Goal: Information Seeking & Learning: Learn about a topic

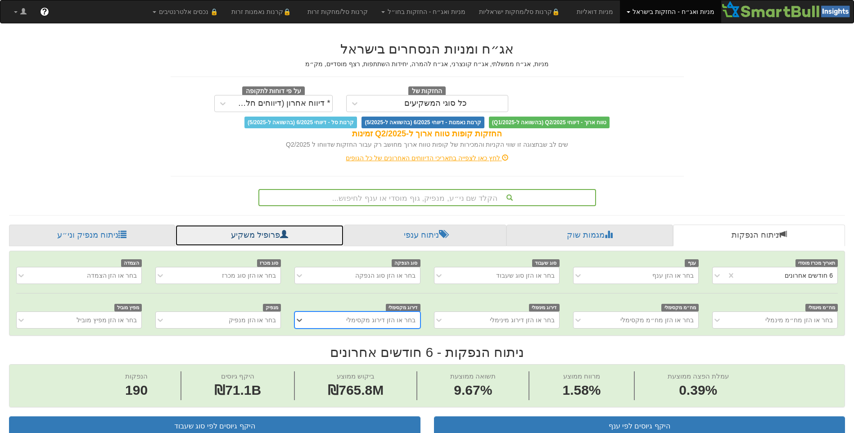
click at [302, 236] on link "פרופיל משקיע" at bounding box center [259, 236] width 169 height 22
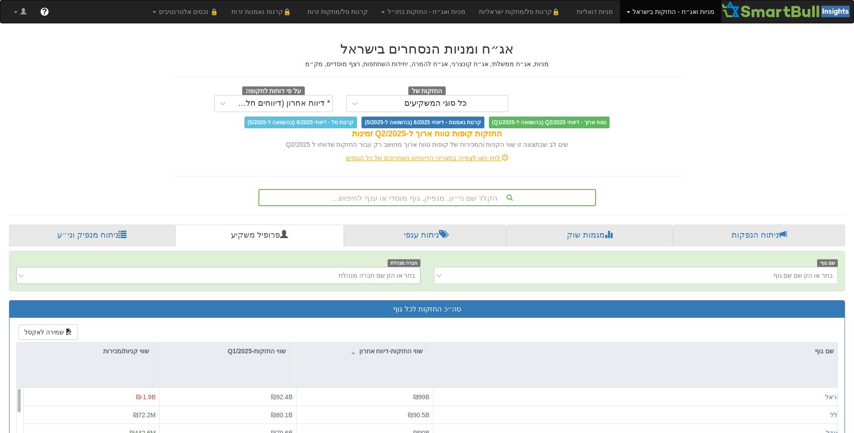
click at [321, 275] on div "בחר או הזן שם חברה מנהלת" at bounding box center [225, 275] width 389 height 14
click at [575, 268] on div "בחר או הזן שם שם גוף" at bounding box center [642, 275] width 389 height 14
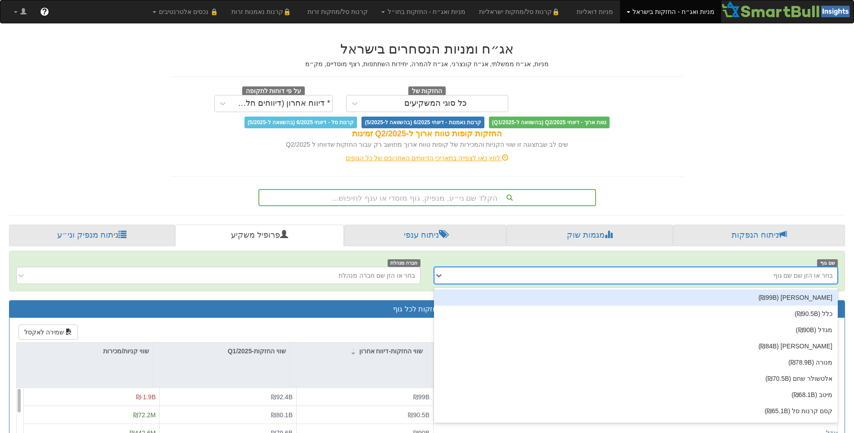
click at [575, 268] on div "בחר או הזן שם שם גוף" at bounding box center [642, 275] width 389 height 14
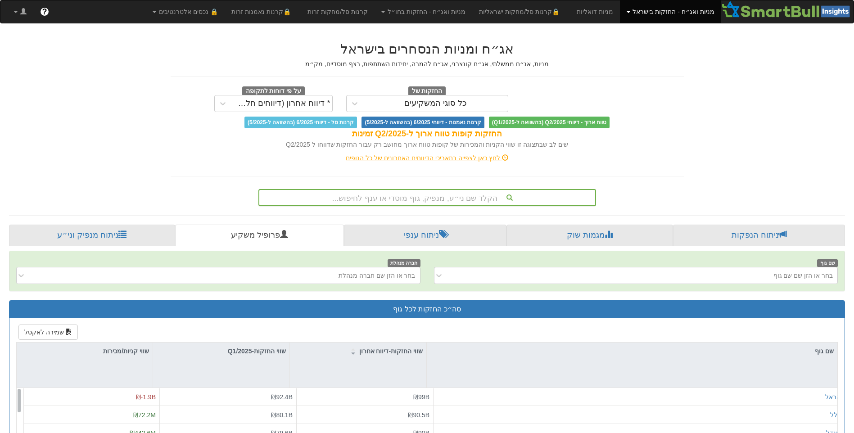
click at [484, 197] on div "הקלד שם ני״ע, מנפיק, גוף מוסדי או ענף לחיפוש..." at bounding box center [427, 197] width 336 height 15
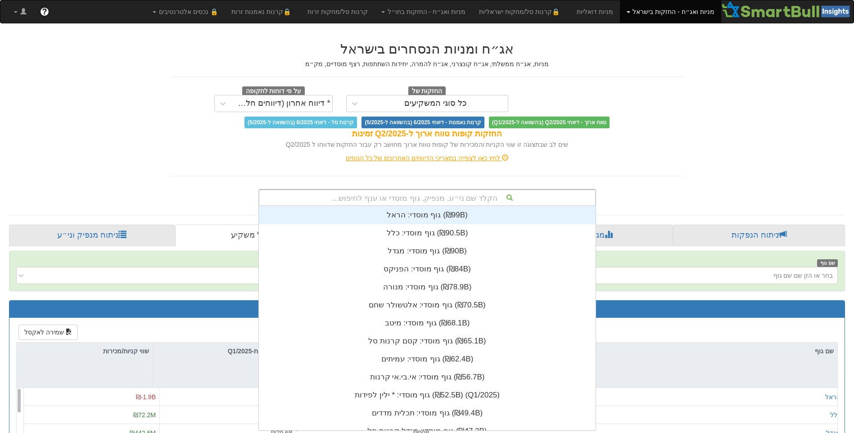
scroll to position [224, 0]
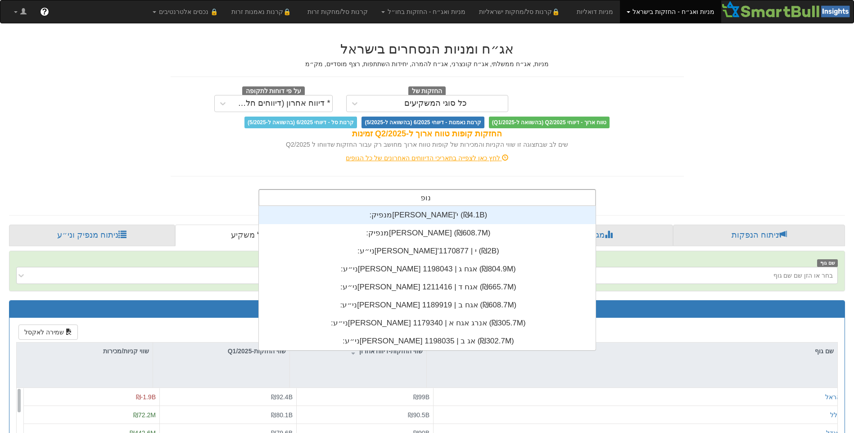
type input "[PERSON_NAME]"
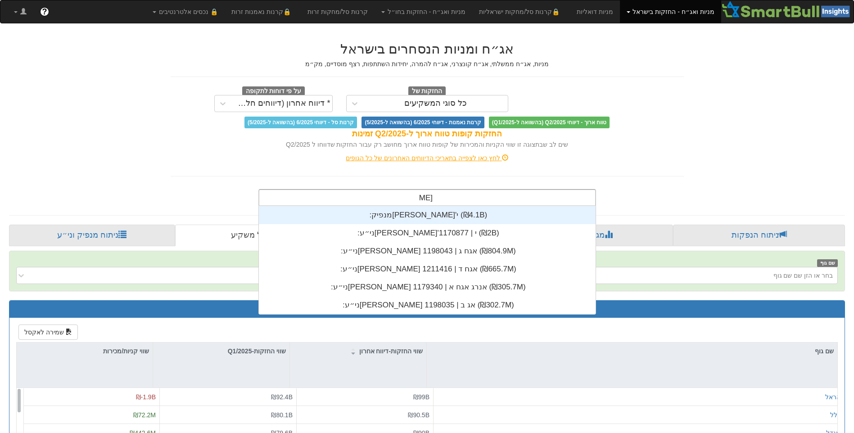
click at [474, 211] on div "מנפיק: ‏[PERSON_NAME]'י ‎(₪4.1B)‎" at bounding box center [427, 215] width 337 height 18
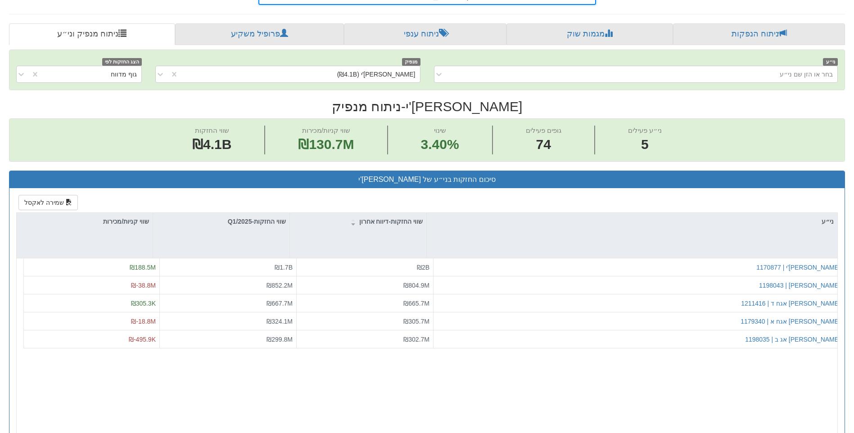
scroll to position [225, 0]
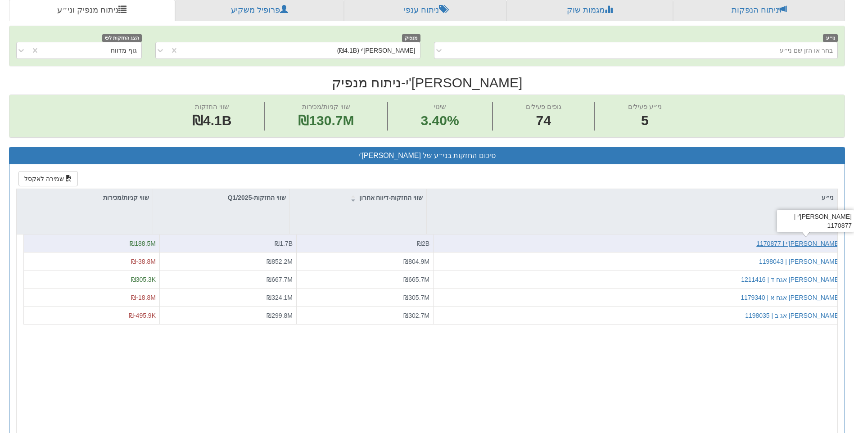
click at [817, 243] on div "[PERSON_NAME]'י | 1170877" at bounding box center [798, 243] width 84 height 9
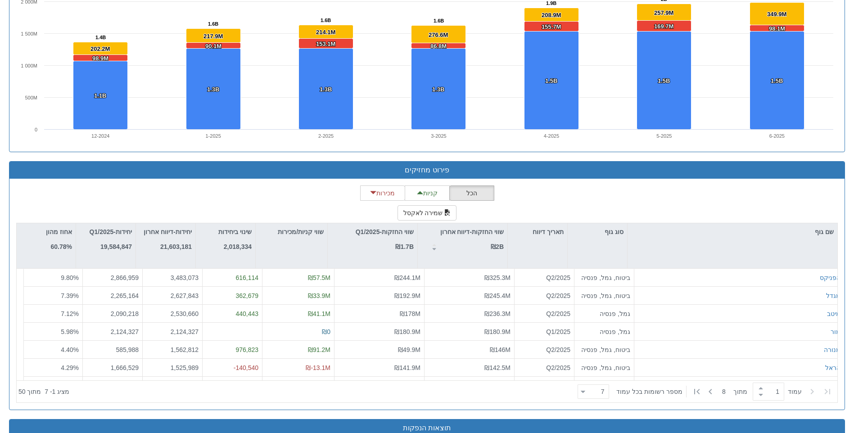
scroll to position [720, 0]
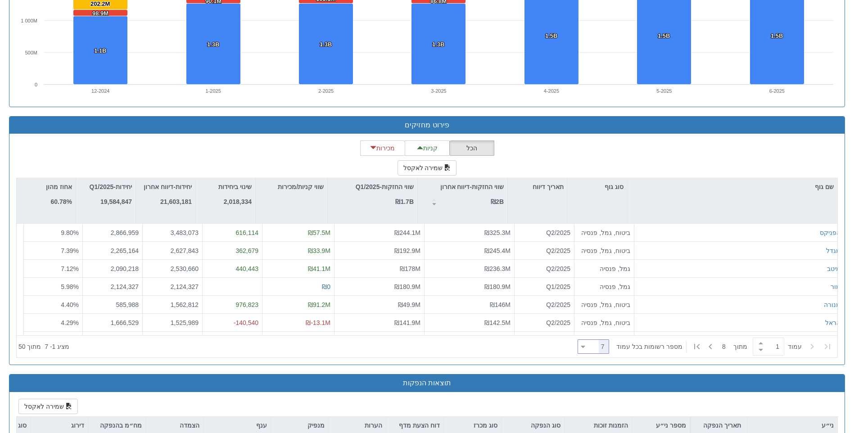
click at [585, 346] on div at bounding box center [583, 347] width 5 height 12
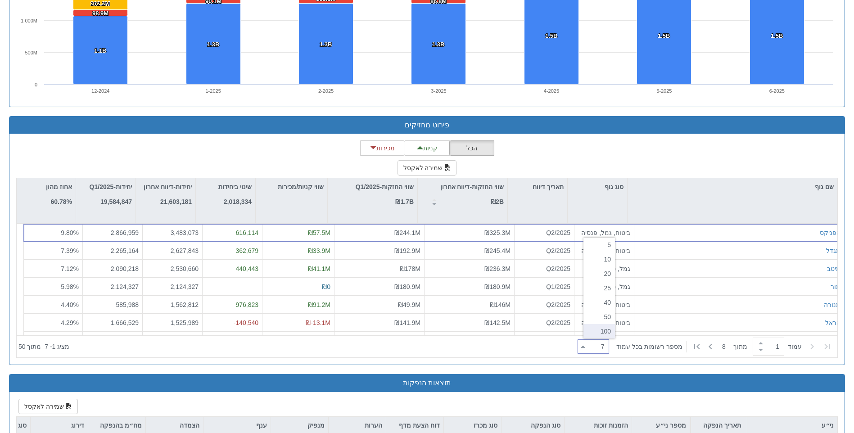
click at [610, 330] on div "100" at bounding box center [599, 331] width 32 height 14
type input "100"
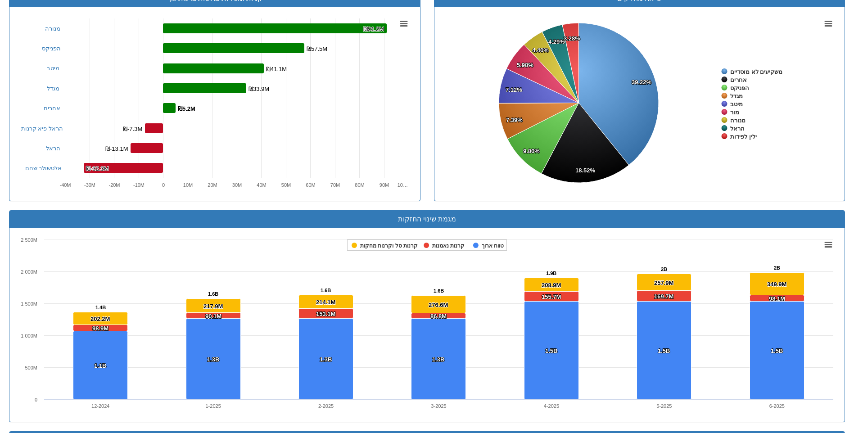
scroll to position [675, 0]
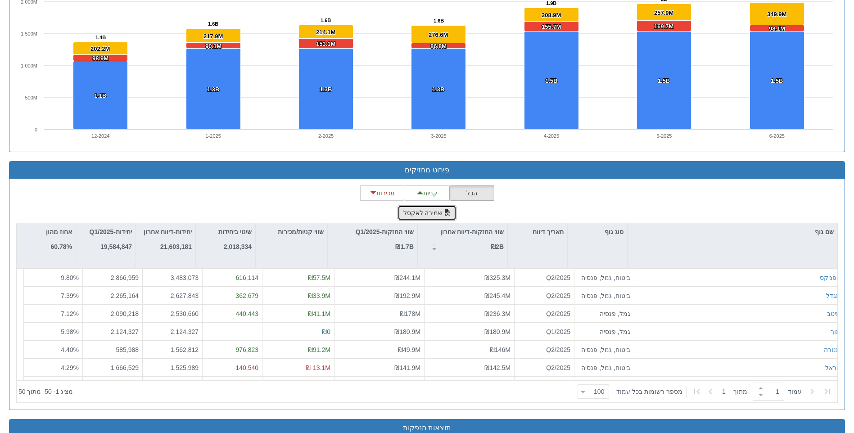
click at [448, 215] on span "button" at bounding box center [447, 212] width 6 height 6
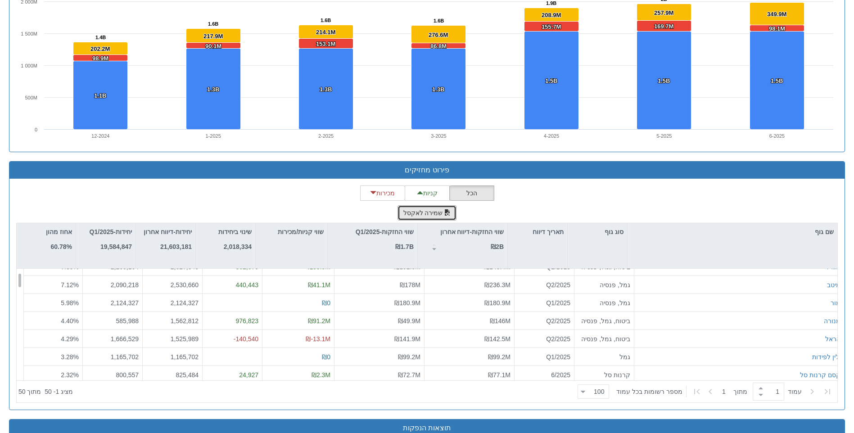
scroll to position [0, 0]
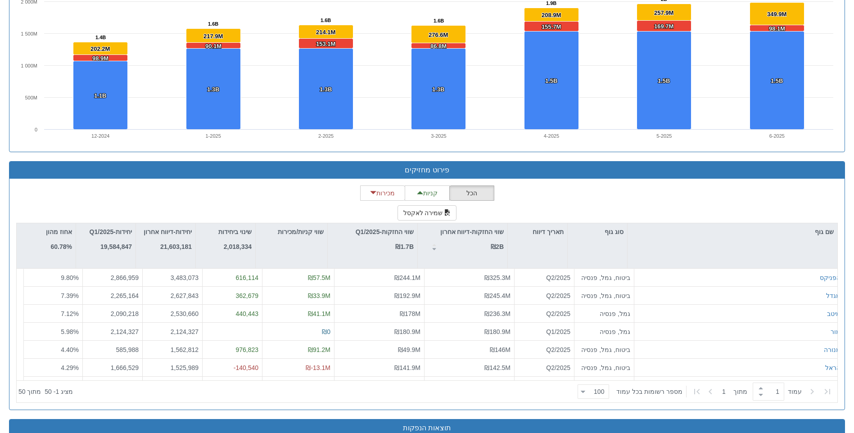
click at [557, 196] on div "הכל קניות מכירות שמירה לאקסל שם גוף סוג גוף תאריך דיווח שווי החזקות-דיווח אחרון…" at bounding box center [427, 293] width 822 height 217
